Goal: Task Accomplishment & Management: Use online tool/utility

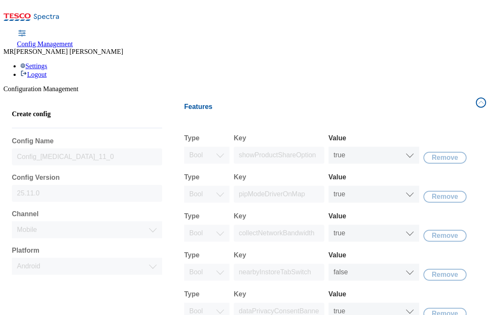
select select "mobile"
select select "android"
select select "boolean"
select select "true"
select select "boolean"
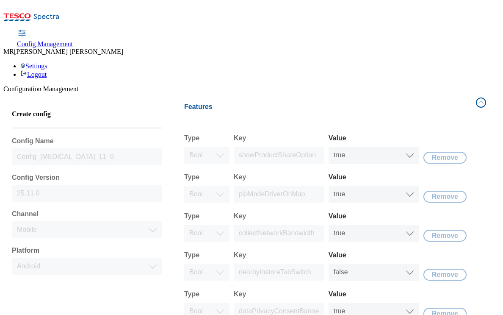
select select "true"
select select "boolean"
select select "true"
select select "boolean"
select select "false"
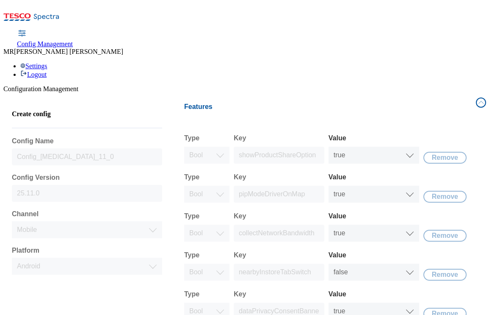
select select "boolean"
select select "true"
select select "boolean"
select select "true"
select select "boolean"
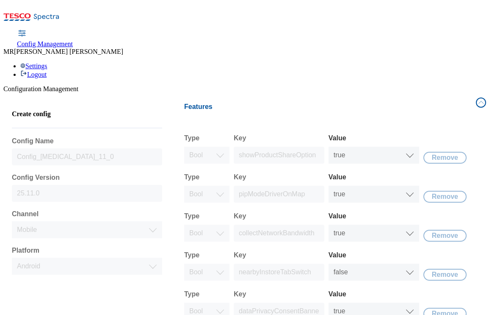
select select "true"
select select "boolean"
select select "true"
select select "boolean"
select select "true"
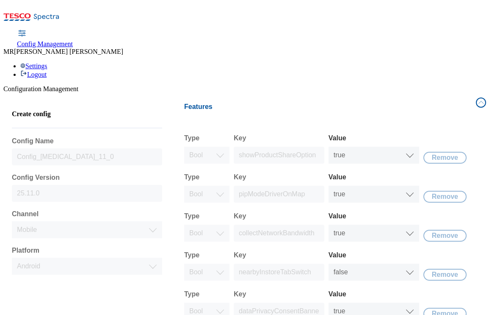
select select "boolean"
select select "true"
select select "boolean"
select select "true"
select select "boolean"
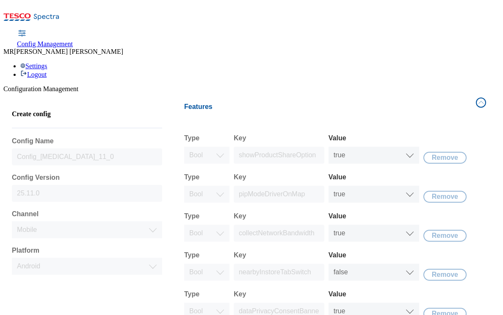
select select "true"
